Goal: Information Seeking & Learning: Learn about a topic

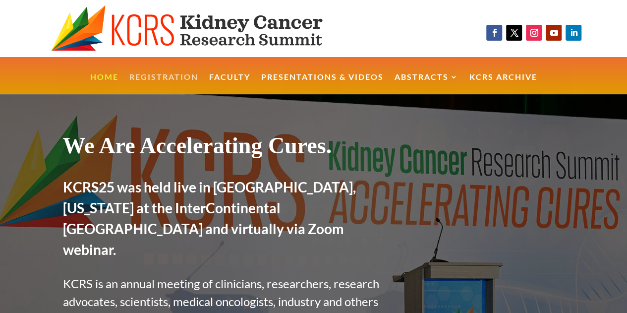
click at [170, 79] on link "Registration" at bounding box center [163, 83] width 69 height 21
click at [328, 75] on link "Presentations & Videos" at bounding box center [322, 83] width 122 height 21
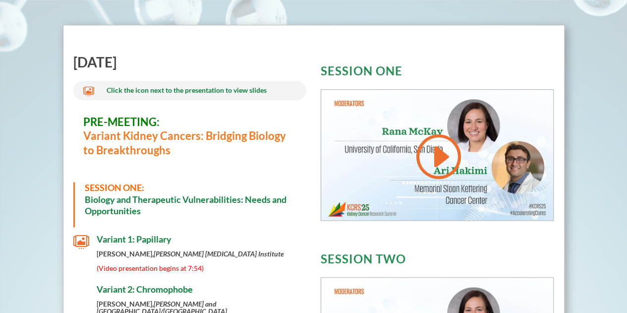
scroll to position [341, 0]
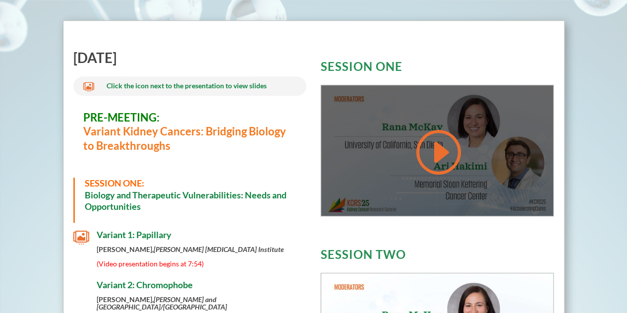
click at [425, 144] on link at bounding box center [437, 152] width 48 height 50
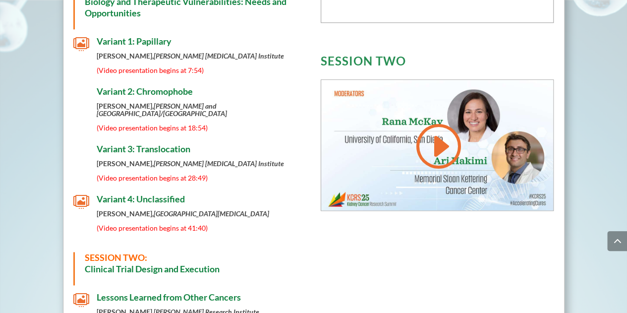
scroll to position [536, 0]
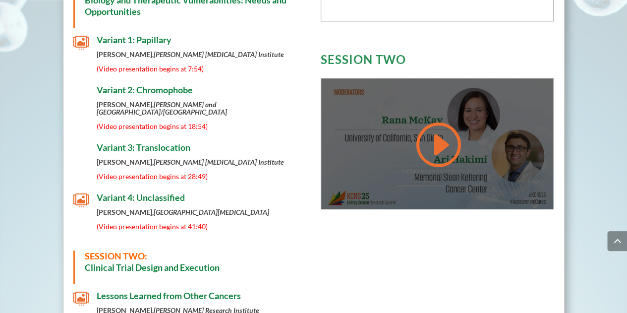
click at [437, 152] on link at bounding box center [437, 144] width 48 height 50
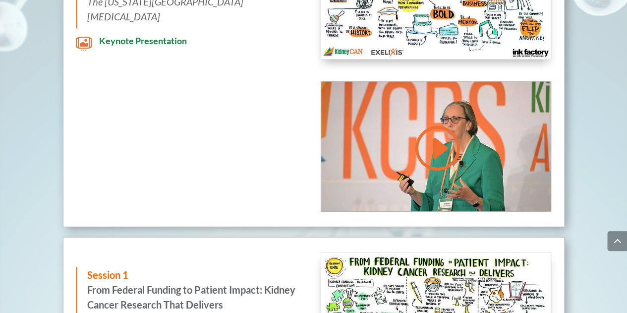
scroll to position [1223, 0]
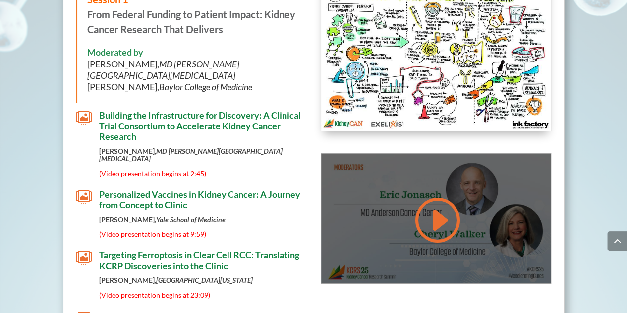
click at [436, 229] on link at bounding box center [436, 220] width 48 height 50
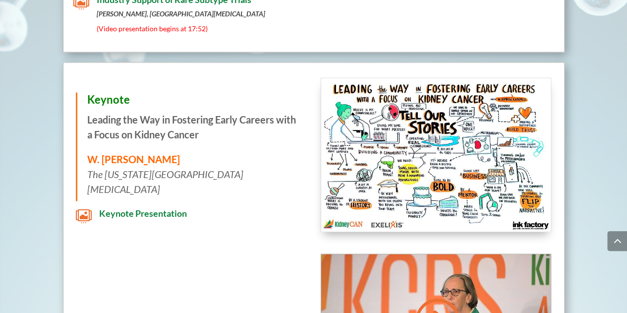
click at [436, 229] on img at bounding box center [435, 154] width 229 height 153
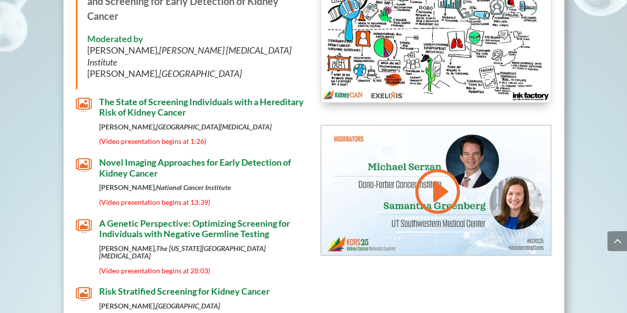
scroll to position [2018, 0]
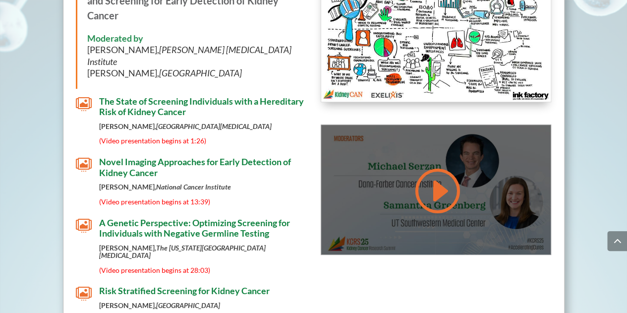
click at [430, 166] on link at bounding box center [436, 191] width 48 height 50
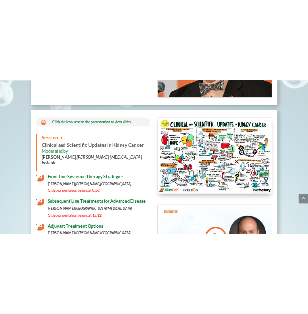
scroll to position [3983, 0]
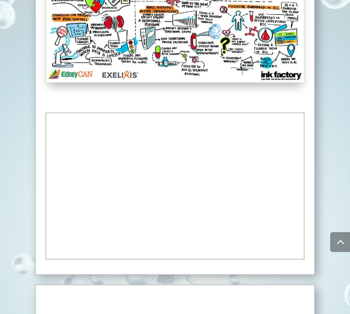
scroll to position [7049, 0]
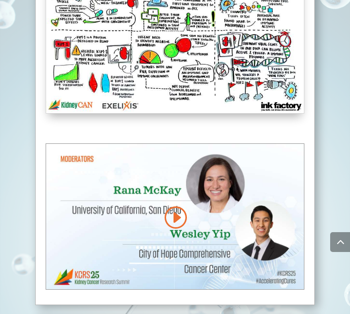
scroll to position [8763, 0]
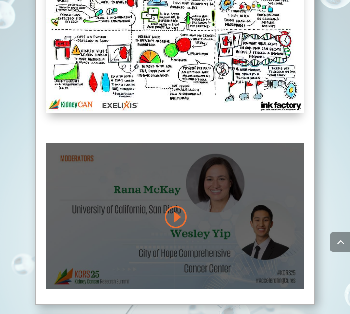
click at [179, 204] on link at bounding box center [175, 216] width 24 height 25
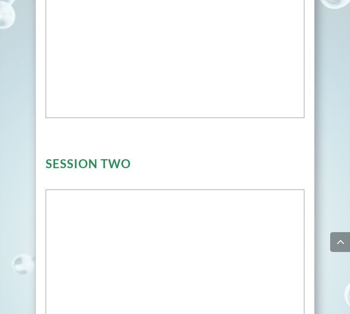
scroll to position [1340, 0]
